Goal: Information Seeking & Learning: Learn about a topic

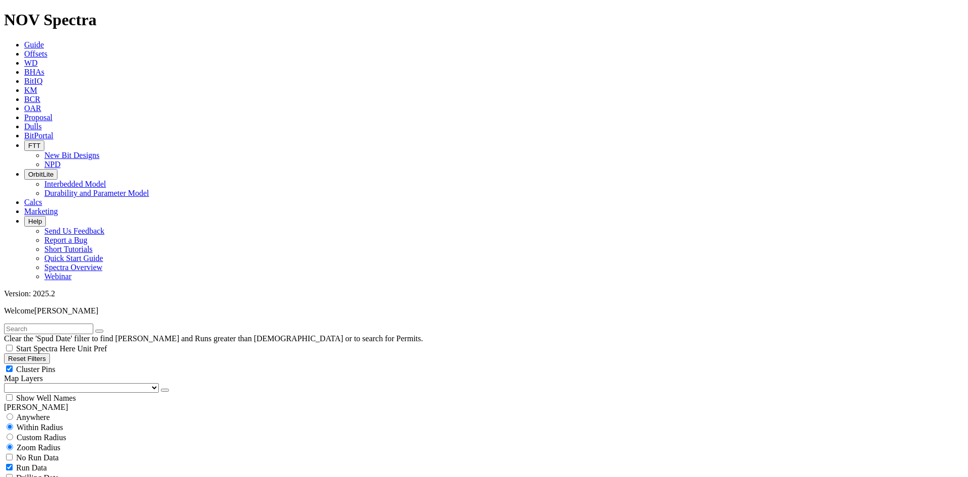
click at [161, 388] on button "button" at bounding box center [165, 389] width 8 height 3
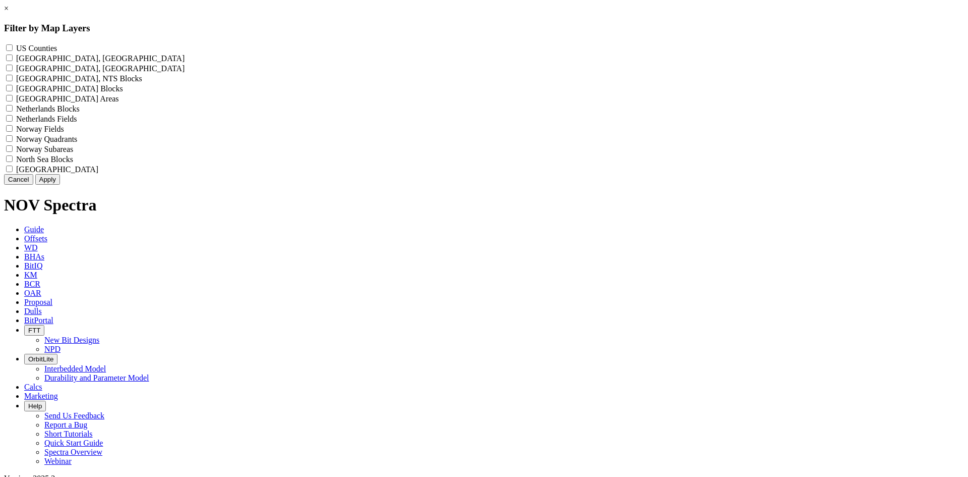
click at [57, 51] on label "US Counties - ()" at bounding box center [36, 48] width 41 height 9
click at [13, 51] on Counties "US Counties - ()" at bounding box center [9, 47] width 7 height 7
checkbox Counties "true"
click at [60, 185] on button "Apply" at bounding box center [47, 179] width 25 height 11
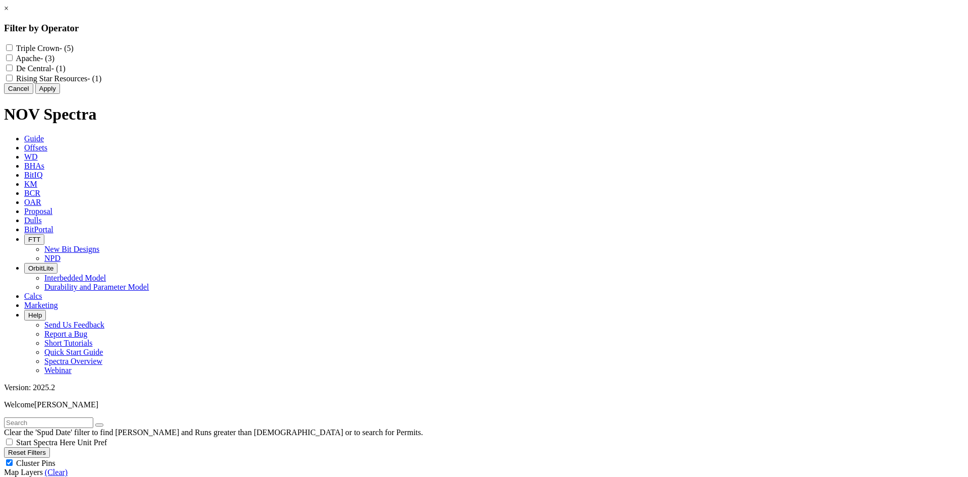
click at [9, 13] on link "×" at bounding box center [6, 8] width 5 height 9
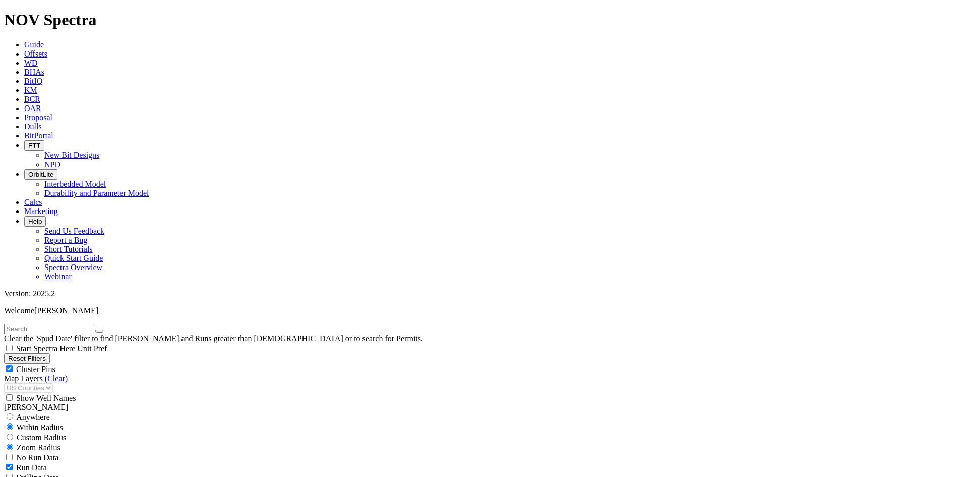
scroll to position [151, 0]
click at [55, 365] on span "Cluster Pins" at bounding box center [35, 369] width 39 height 9
checkbox input "false"
drag, startPoint x: 57, startPoint y: 378, endPoint x: 63, endPoint y: 377, distance: 5.6
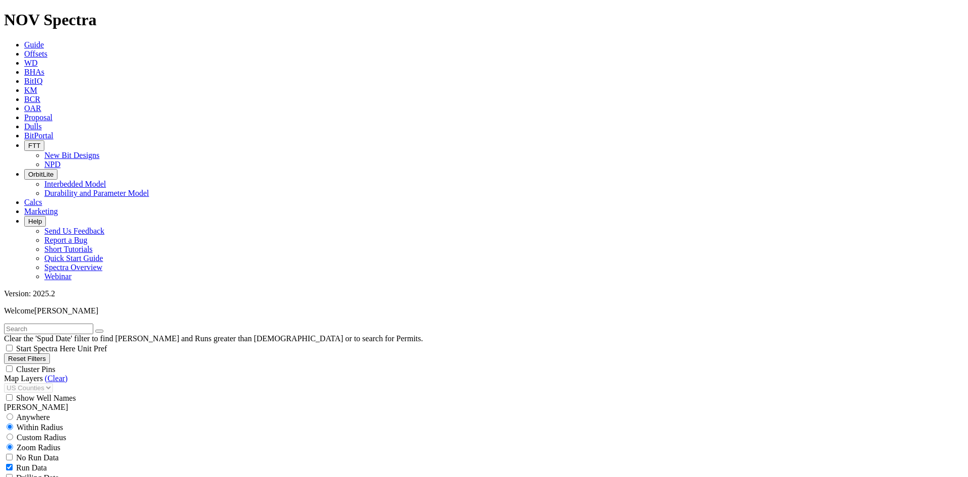
select select
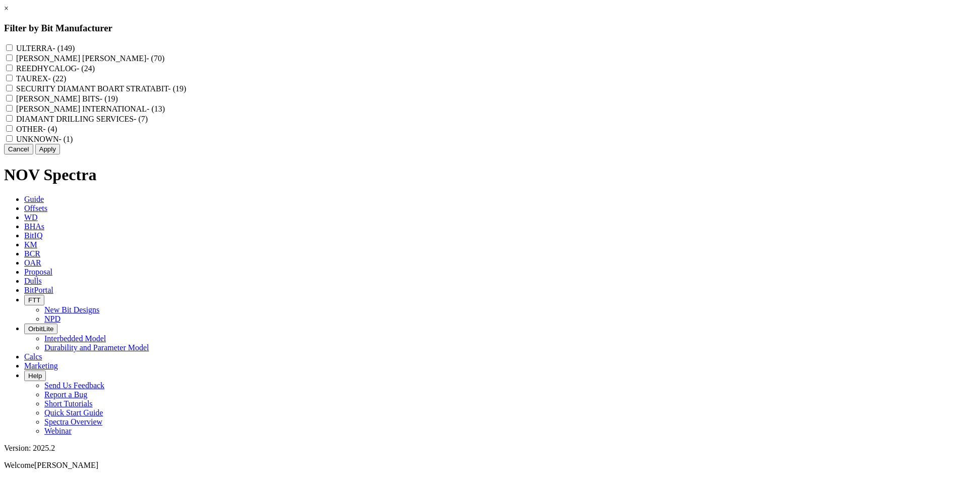
click at [95, 73] on label "REEDHYCALOG - (24)" at bounding box center [55, 68] width 79 height 9
click at [13, 71] on input "REEDHYCALOG - (24)" at bounding box center [9, 68] width 7 height 7
checkbox input "true"
click at [60, 154] on button "Apply" at bounding box center [47, 149] width 25 height 11
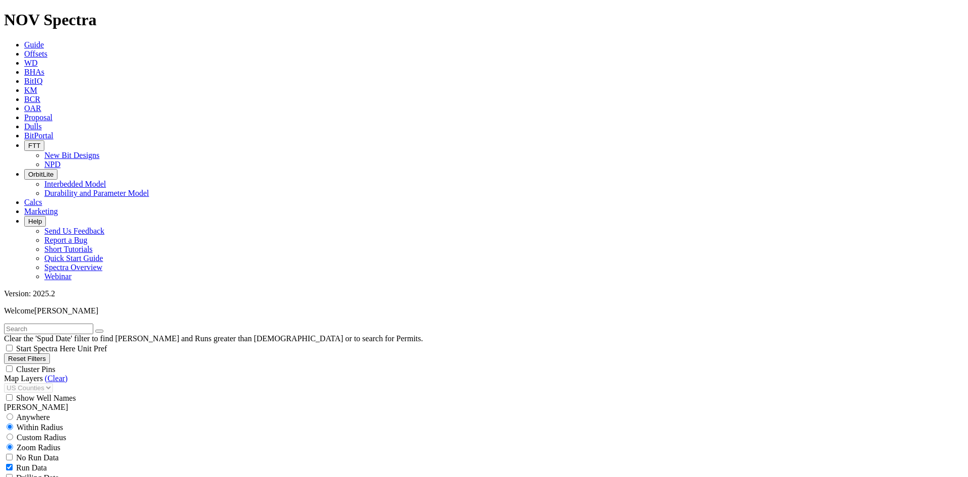
scroll to position [353, 0]
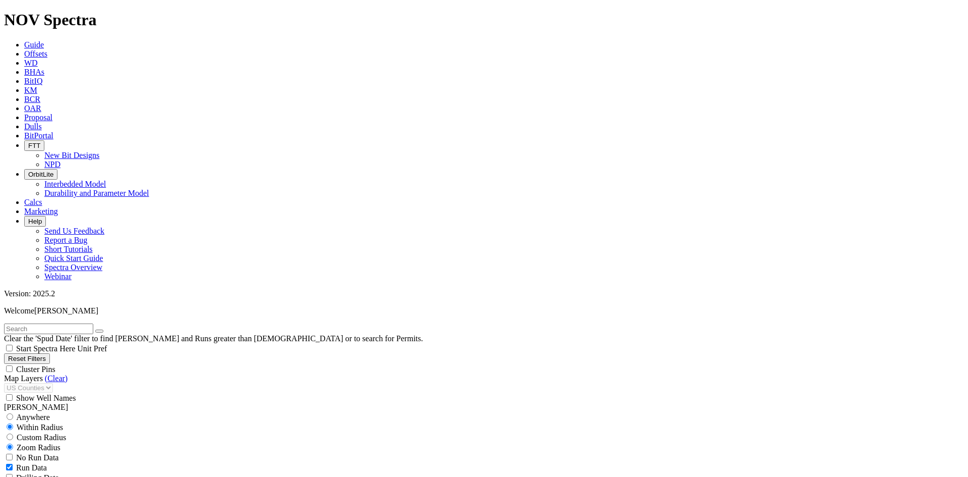
select select "? number:9.875 ?"
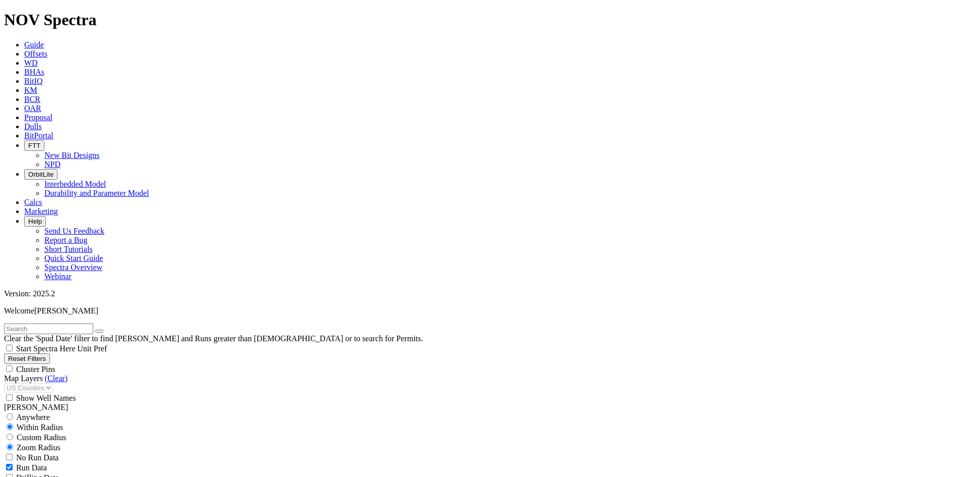
select select
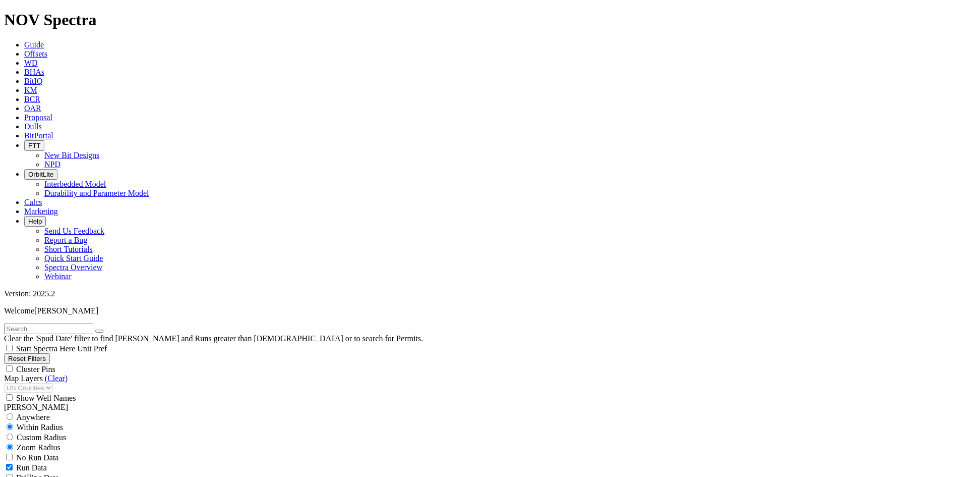
select select
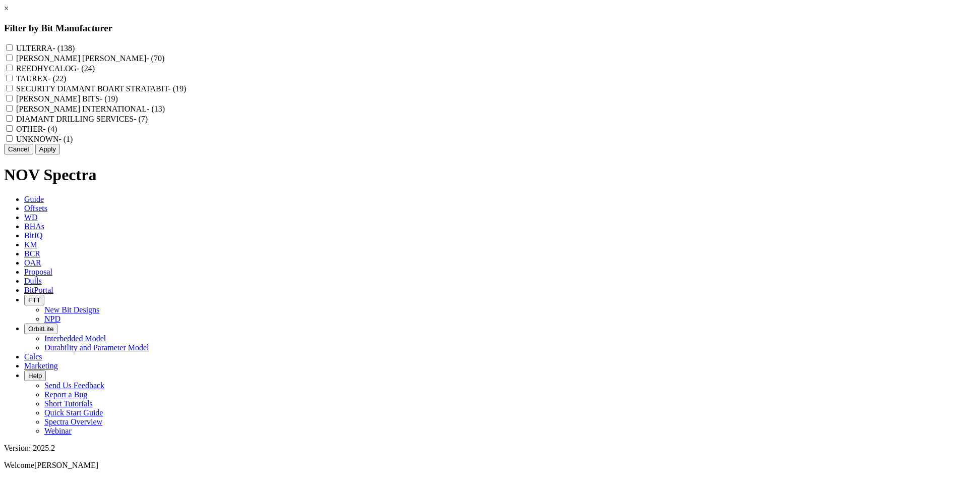
click at [95, 73] on label "REEDHYCALOG - (24)" at bounding box center [55, 68] width 79 height 9
click at [13, 71] on input "REEDHYCALOG - (24)" at bounding box center [9, 68] width 7 height 7
checkbox input "true"
click at [60, 154] on button "Apply" at bounding box center [47, 149] width 25 height 11
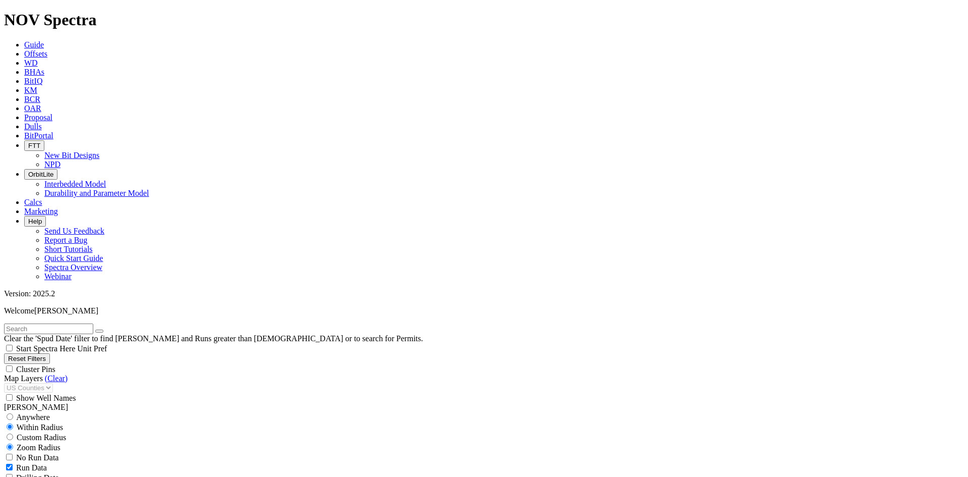
scroll to position [1623, 0]
